Goal: Find specific page/section: Find specific page/section

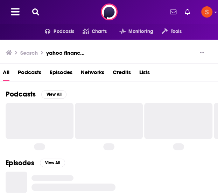
click at [41, 12] on button at bounding box center [35, 12] width 11 height 8
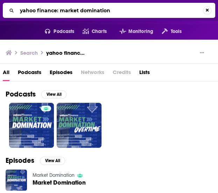
drag, startPoint x: 83, startPoint y: 11, endPoint x: -1, endPoint y: 5, distance: 84.2
click at [0, 5] on html "Podcasts Features Solutions Account Company Resources Say Hello </> Developer A…" at bounding box center [109, 96] width 218 height 193
type input "money life with [PERSON_NAME]"
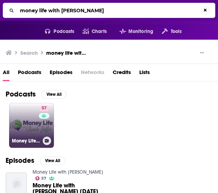
click at [36, 121] on link "57 Money Life with [PERSON_NAME]" at bounding box center [31, 125] width 45 height 45
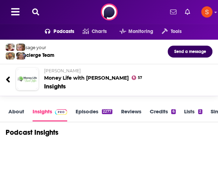
scroll to position [15, 0]
